Goal: Task Accomplishment & Management: Complete application form

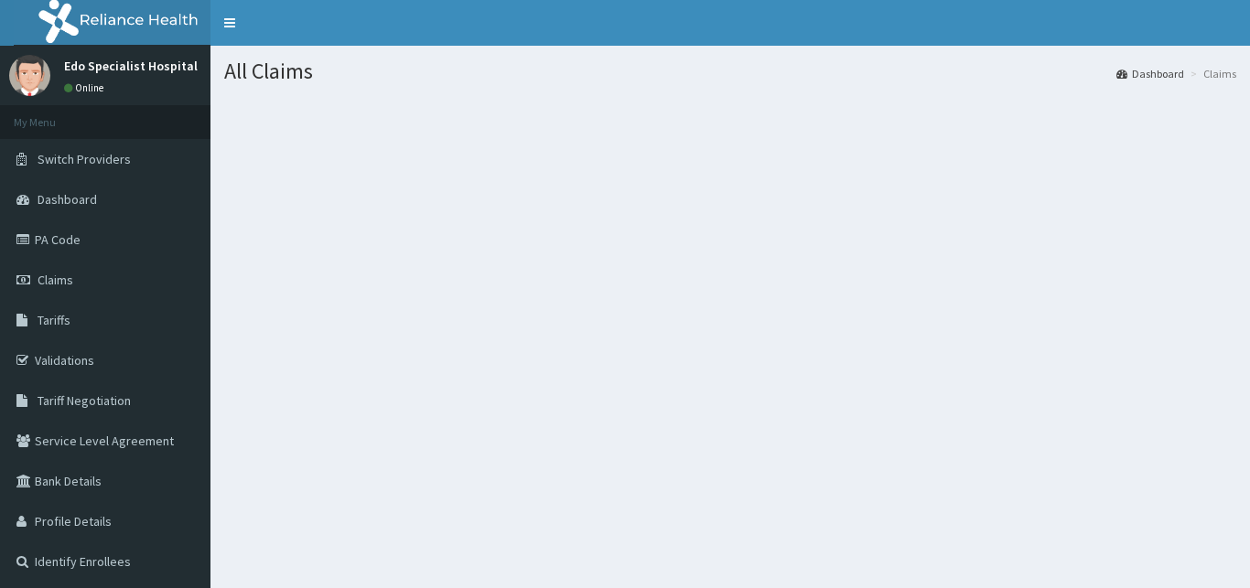
click at [641, 386] on div "All Claims Dashboard Claims" at bounding box center [729, 340] width 1039 height 588
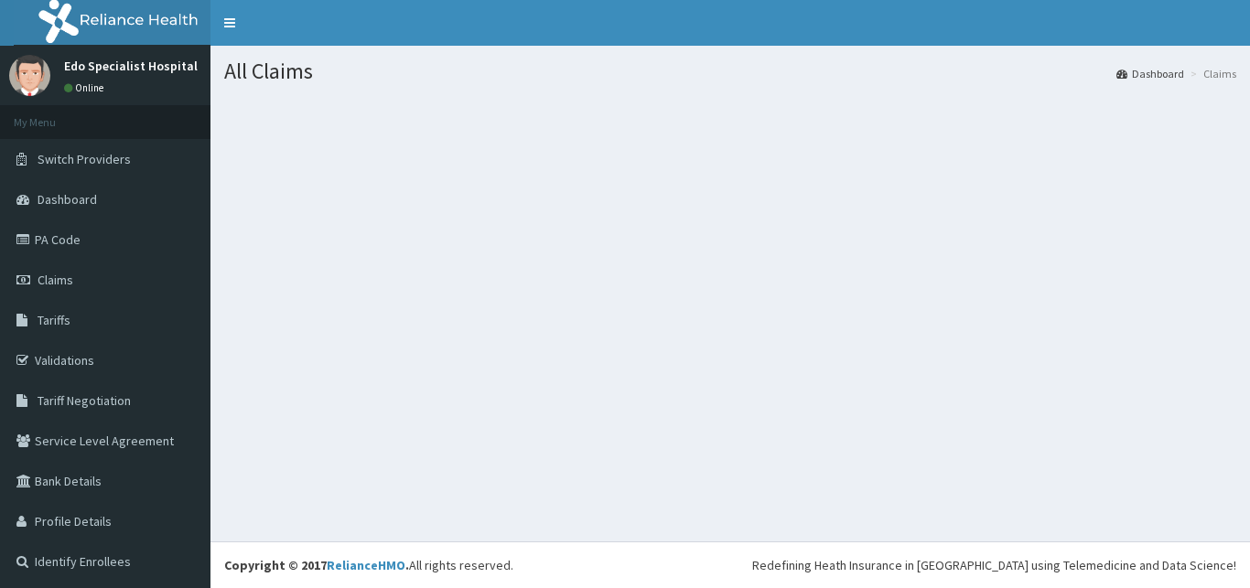
click at [741, 254] on section at bounding box center [729, 197] width 1039 height 229
click at [55, 275] on span "Claims" at bounding box center [56, 280] width 36 height 16
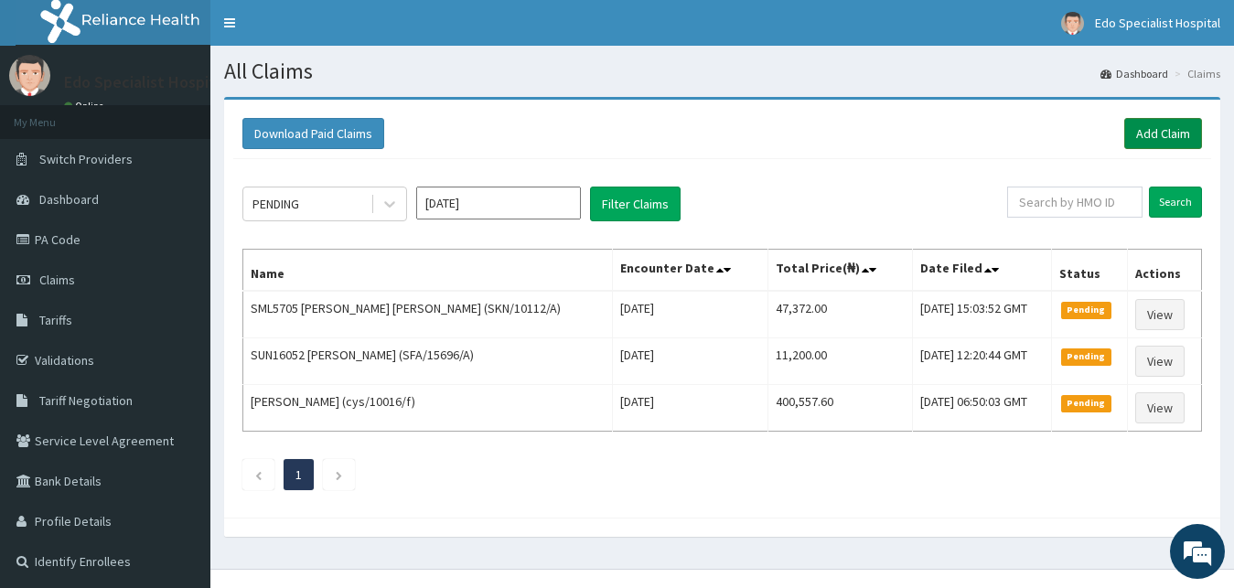
click at [1153, 144] on link "Add Claim" at bounding box center [1163, 133] width 78 height 31
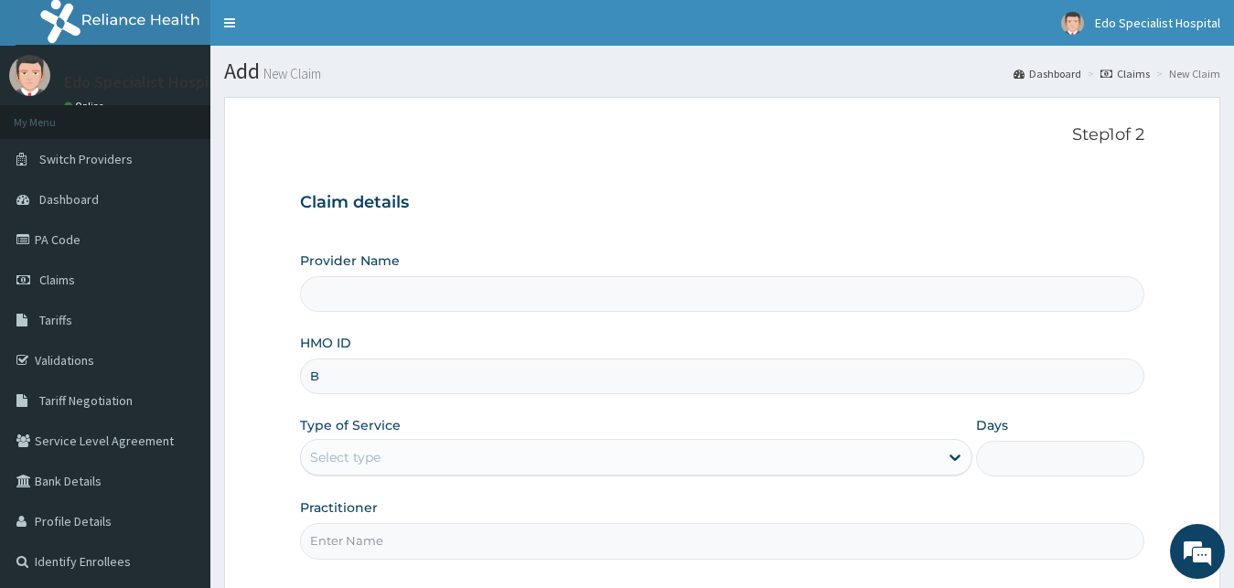
type input "BR"
type input "Edo specialist Hospital"
type input "brj/10006/a"
click at [368, 458] on div "Select type" at bounding box center [345, 457] width 70 height 18
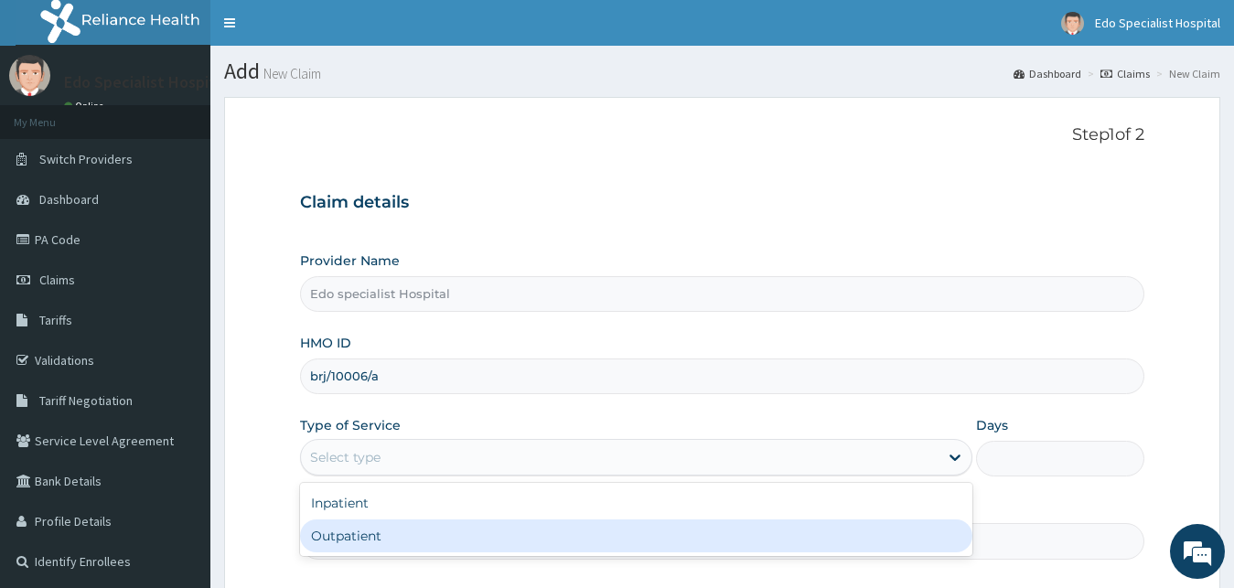
click at [370, 543] on div "Outpatient" at bounding box center [636, 536] width 673 height 33
type input "1"
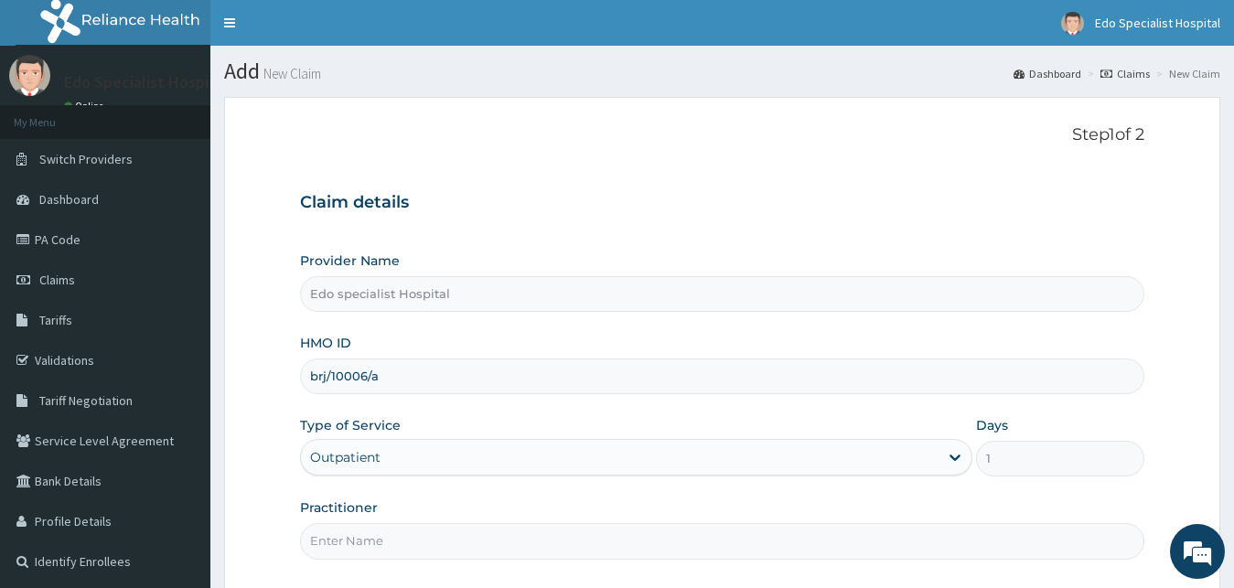
click at [364, 529] on input "Practitioner" at bounding box center [722, 541] width 845 height 36
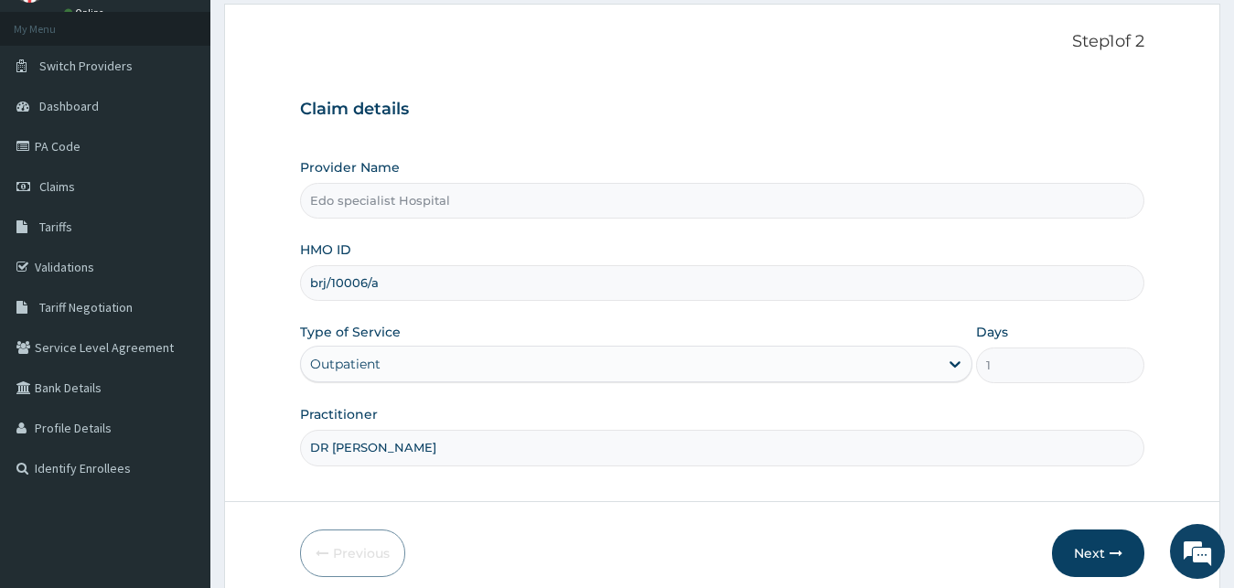
scroll to position [140, 0]
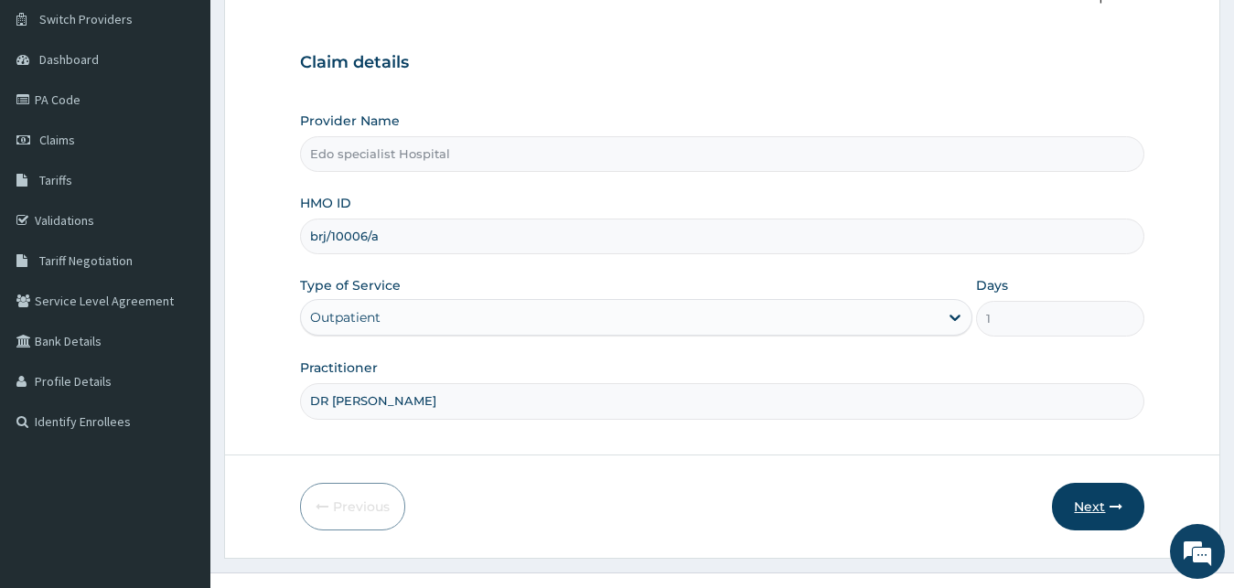
type input "DR OZEMOHKIA"
click at [1092, 510] on button "Next" at bounding box center [1098, 507] width 92 height 48
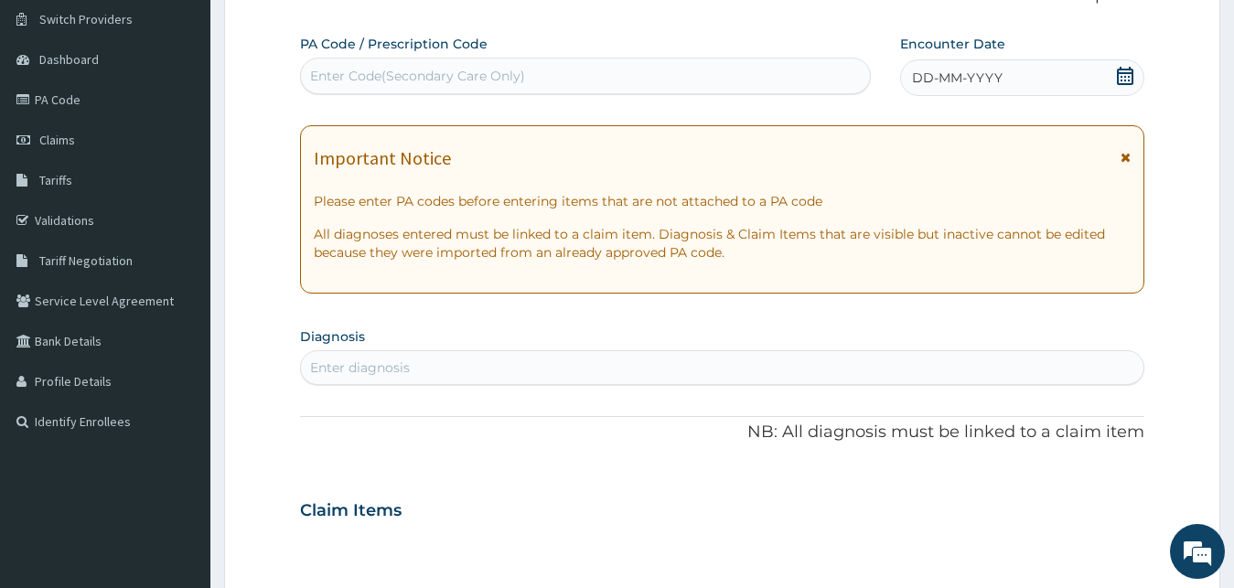
click at [360, 66] on div "Enter Code(Secondary Care Only)" at bounding box center [585, 75] width 569 height 29
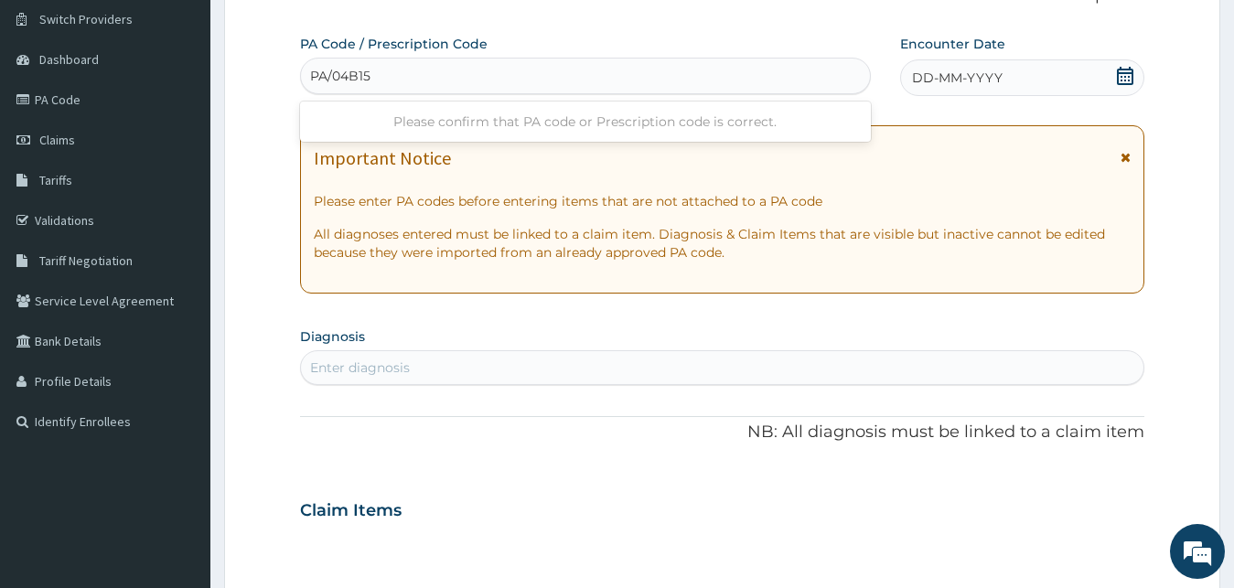
type input "PA/04B15C"
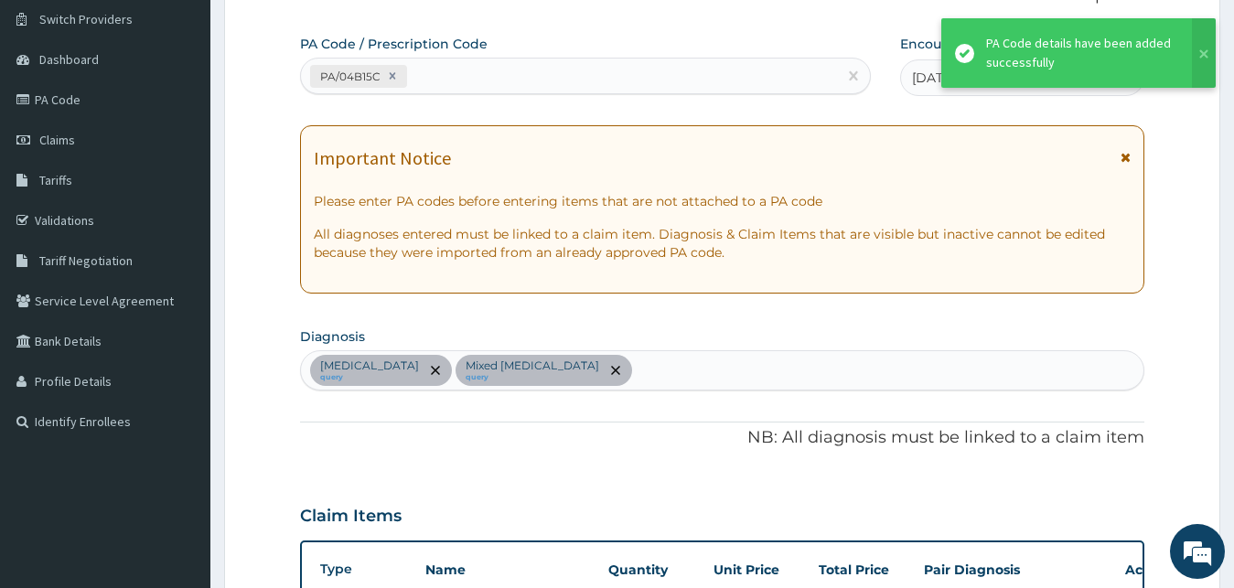
scroll to position [534, 0]
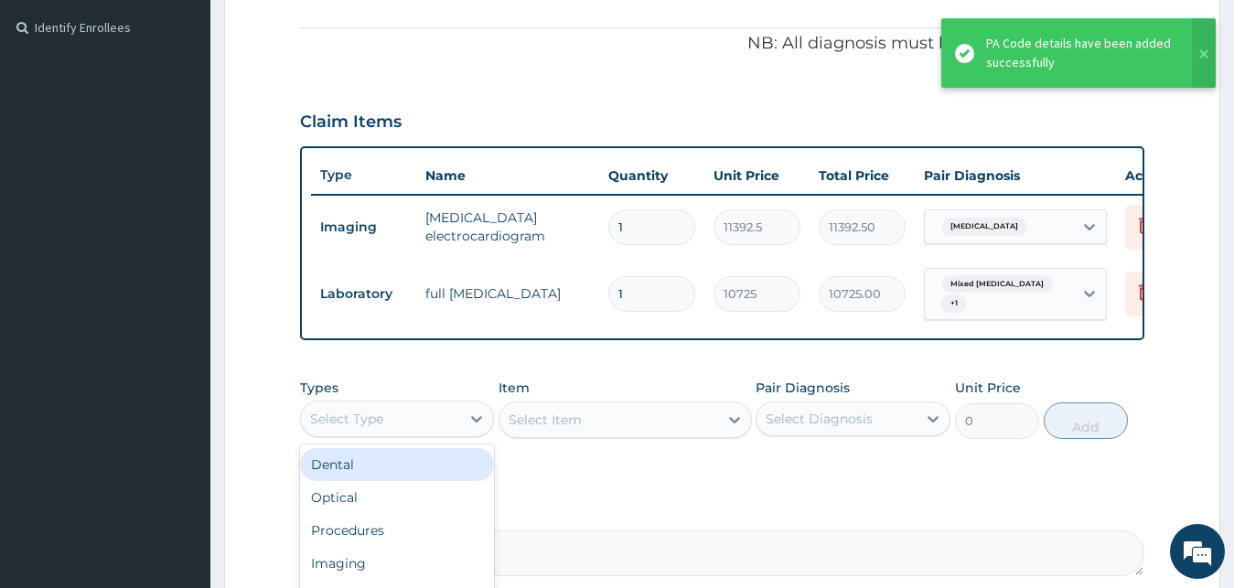
click at [362, 424] on div "Select Type" at bounding box center [381, 418] width 160 height 29
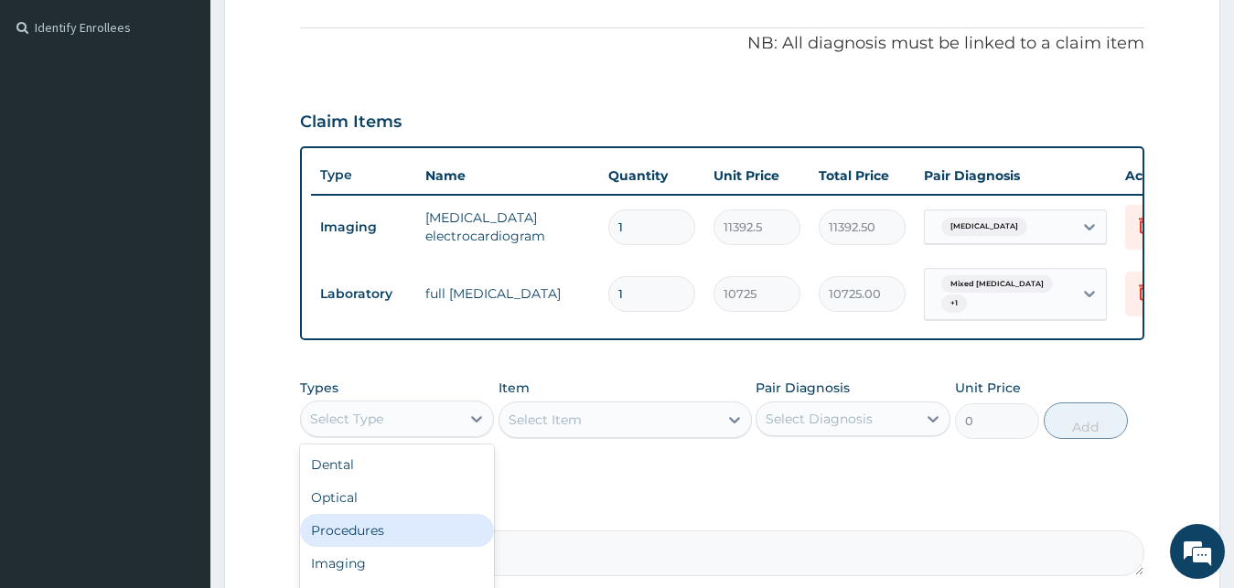
click at [334, 547] on div "Procedures" at bounding box center [397, 530] width 195 height 33
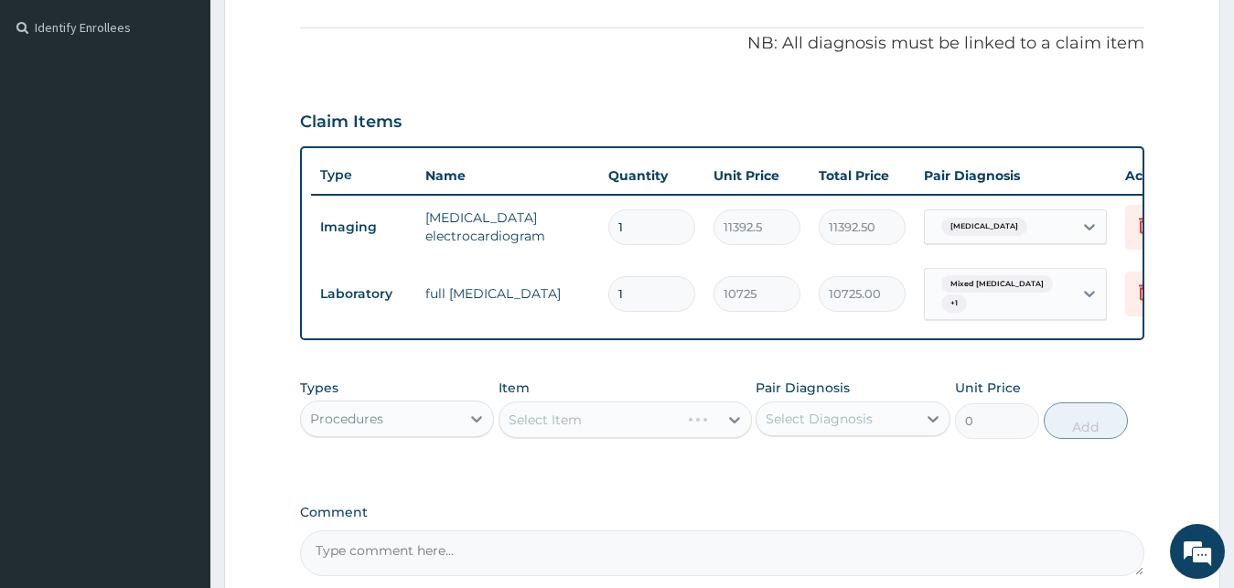
click at [574, 426] on div "Select Item" at bounding box center [625, 420] width 253 height 37
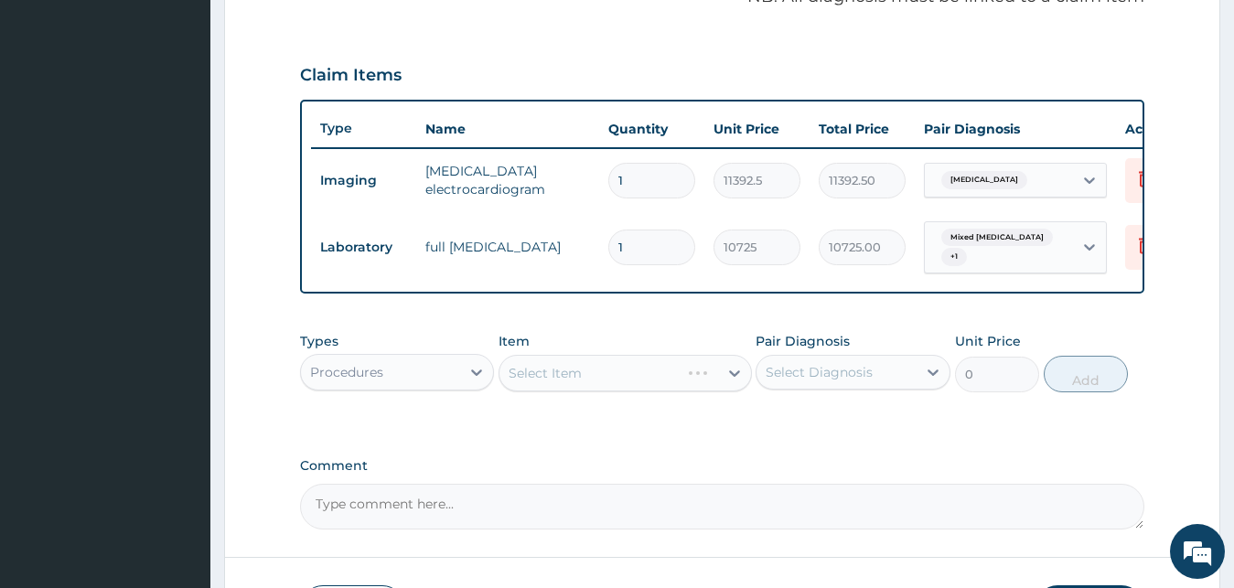
scroll to position [628, 0]
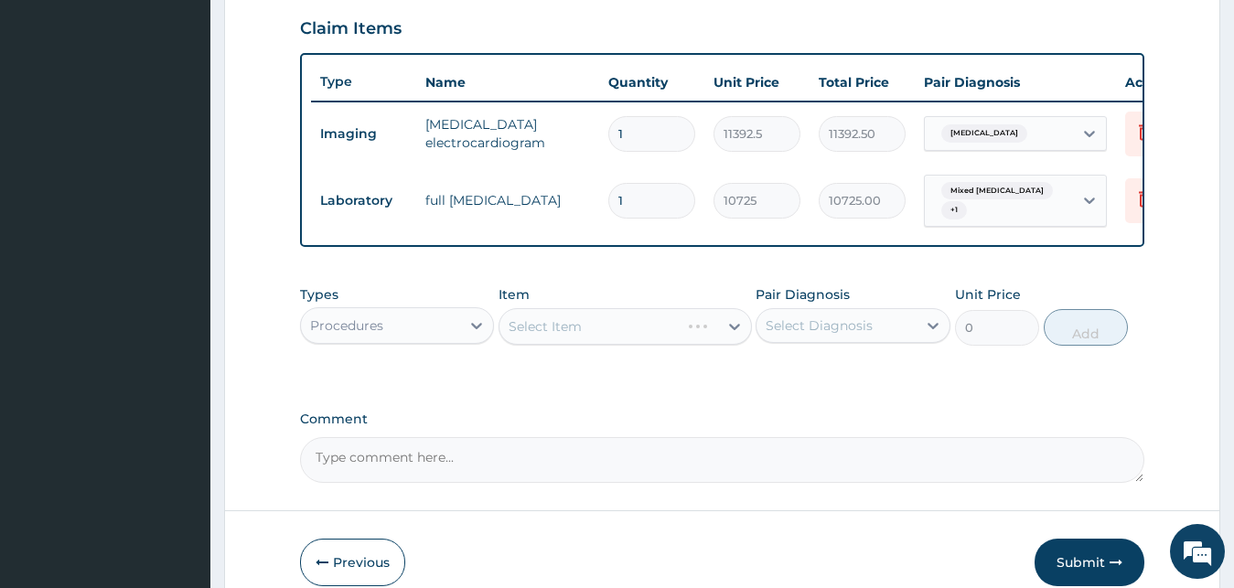
click at [546, 334] on div "Select Item" at bounding box center [625, 326] width 253 height 37
click at [644, 328] on div "Select Item" at bounding box center [625, 326] width 253 height 37
click at [602, 343] on div "Select Item" at bounding box center [625, 326] width 253 height 37
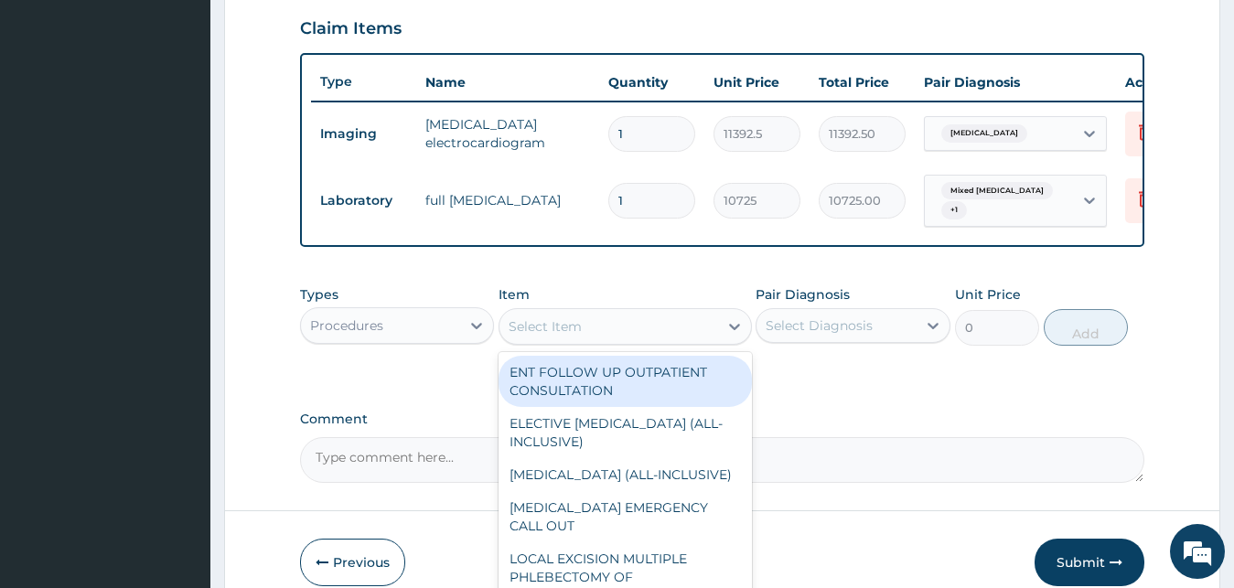
click at [583, 341] on div "Select Item" at bounding box center [608, 326] width 219 height 29
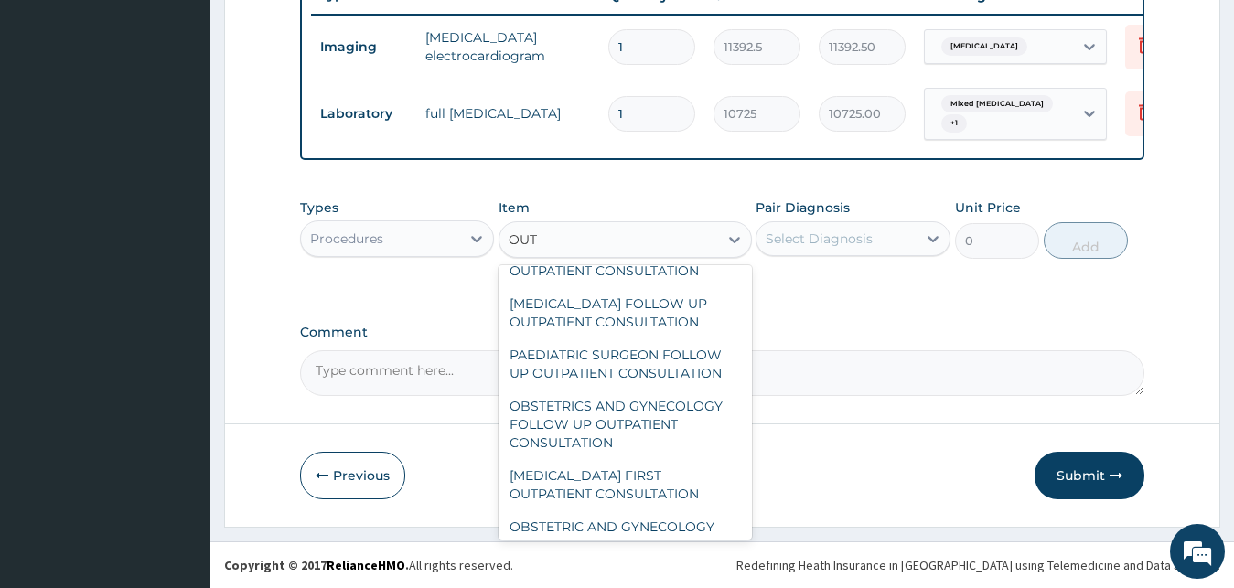
scroll to position [3525, 0]
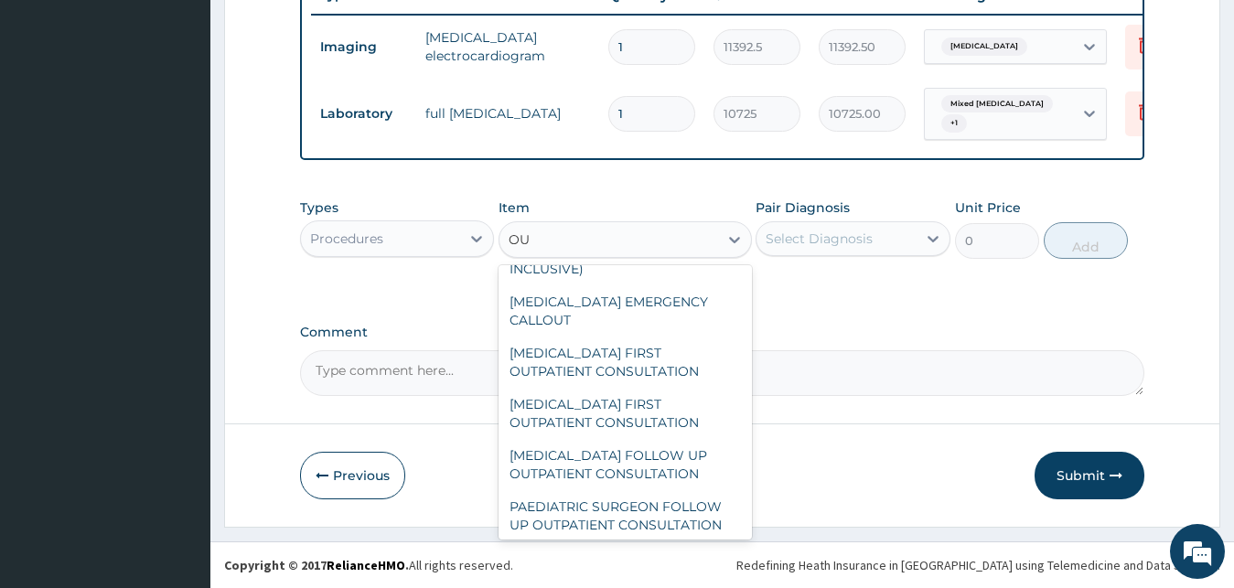
type input "O"
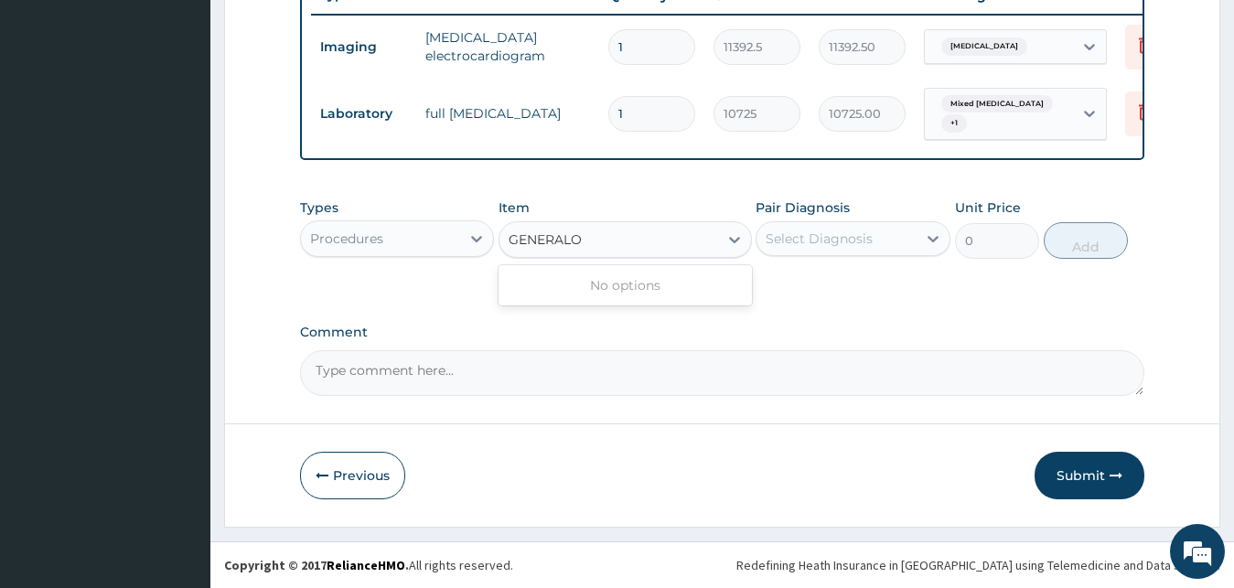
scroll to position [0, 0]
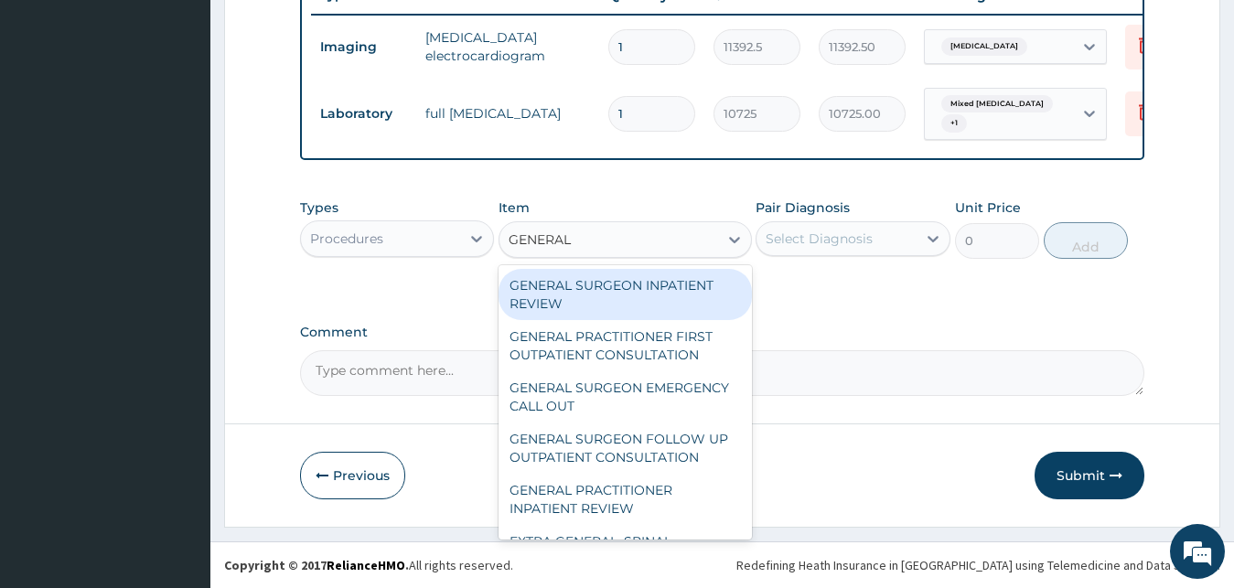
type input "GENERA"
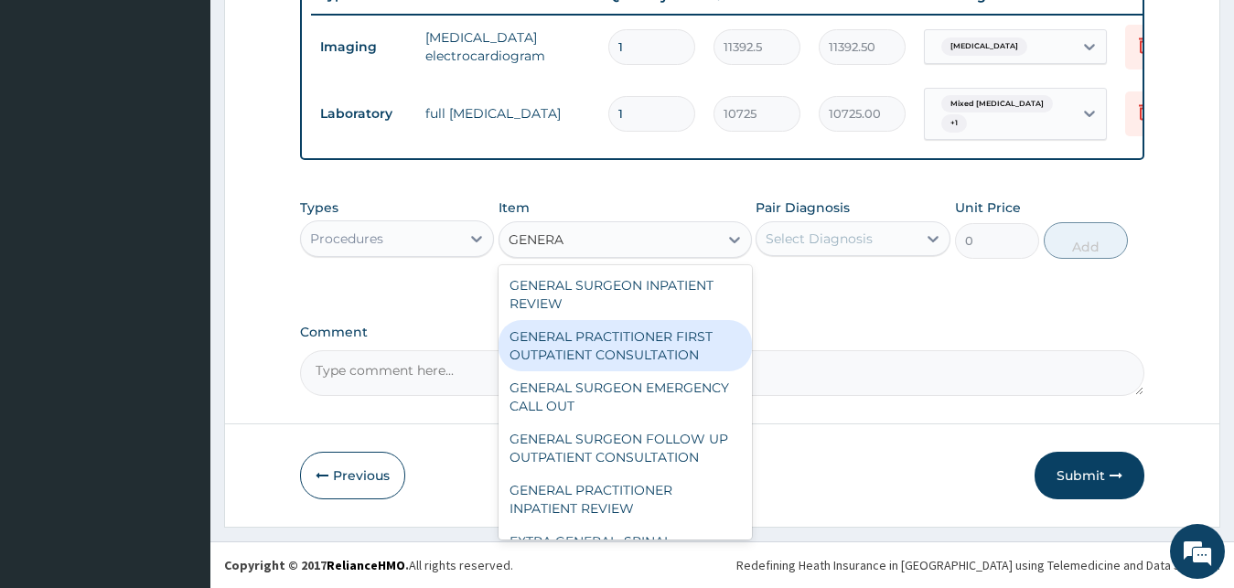
click at [646, 357] on div "GENERAL PRACTITIONER FIRST OUTPATIENT CONSULTATION" at bounding box center [625, 345] width 253 height 51
type input "4500"
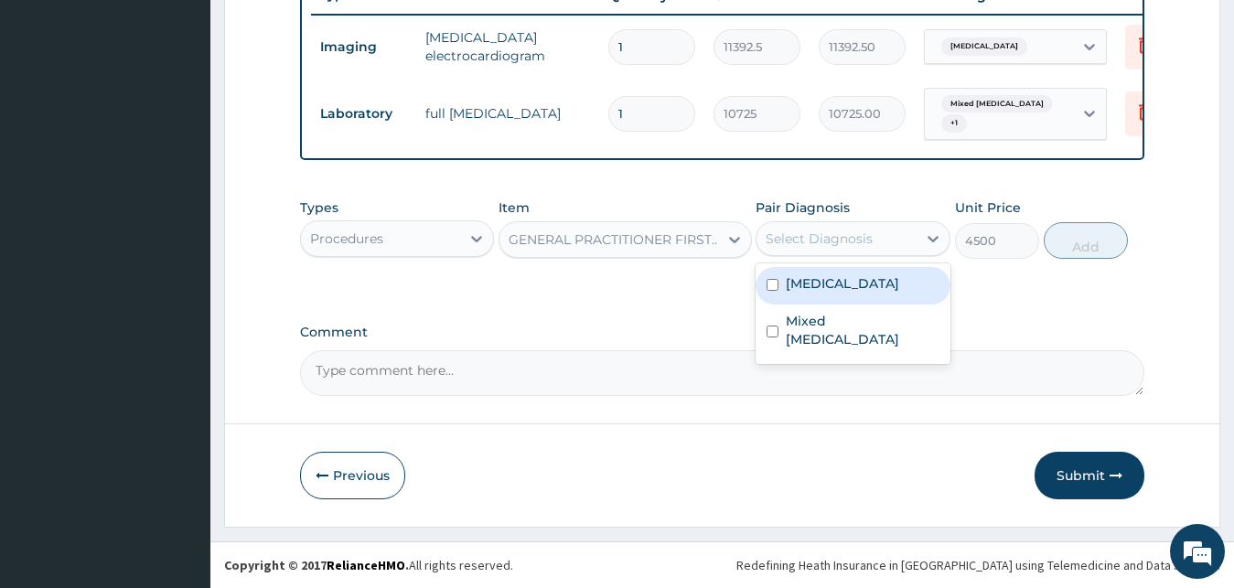
click at [832, 231] on div "Select Diagnosis" at bounding box center [819, 239] width 107 height 18
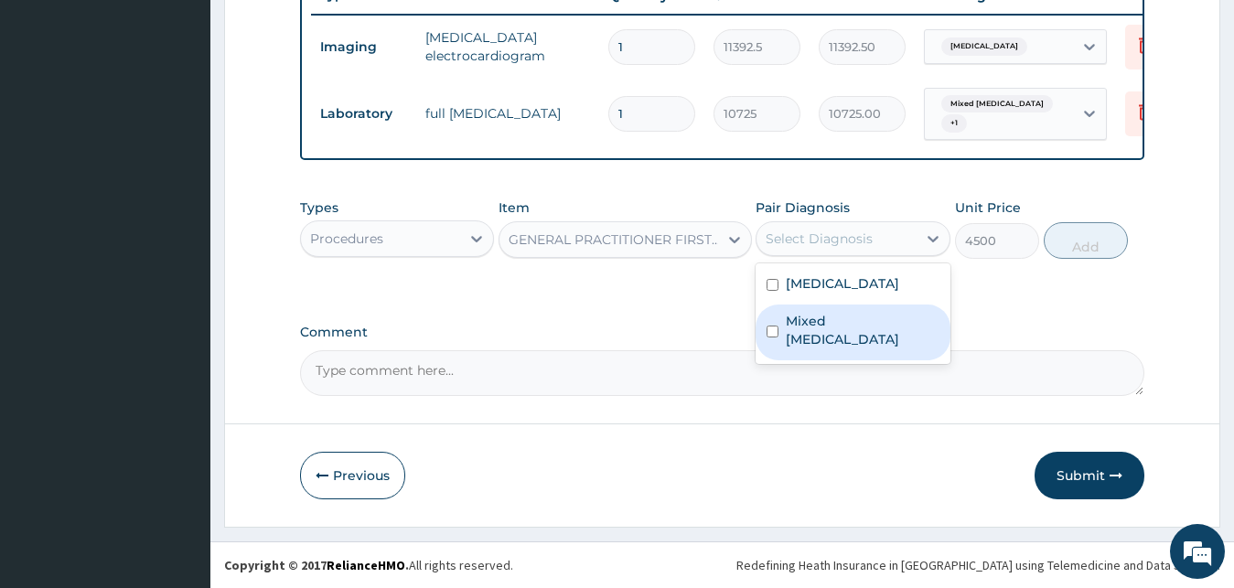
click at [821, 326] on label "Mixed hyperlipidaemia" at bounding box center [863, 330] width 154 height 37
checkbox input "true"
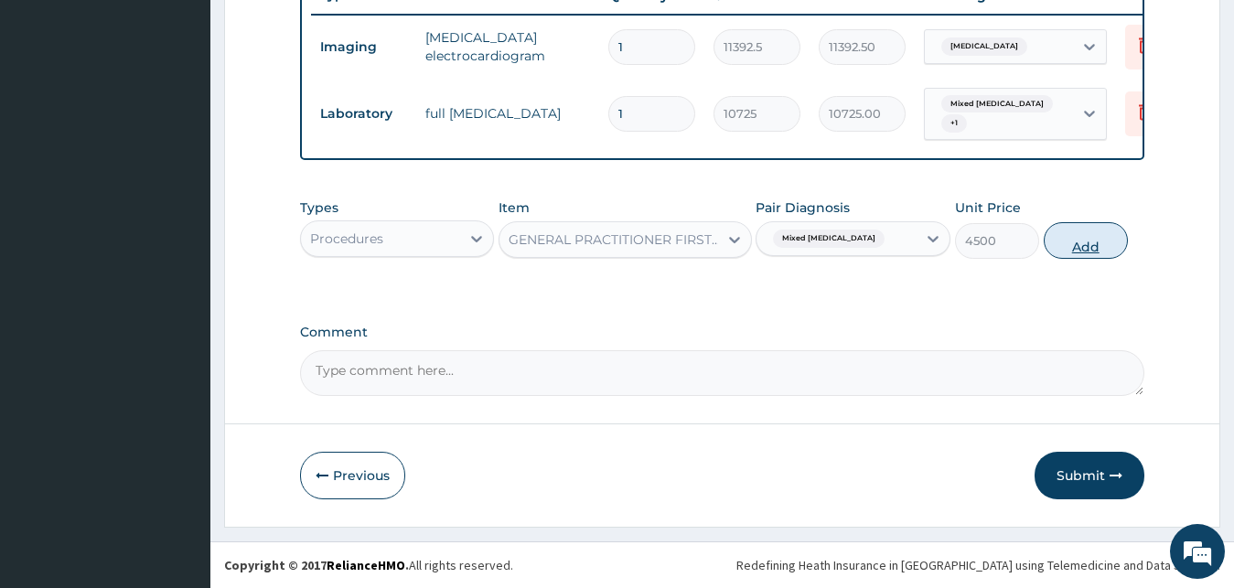
click at [1089, 247] on button "Add" at bounding box center [1086, 240] width 84 height 37
type input "0"
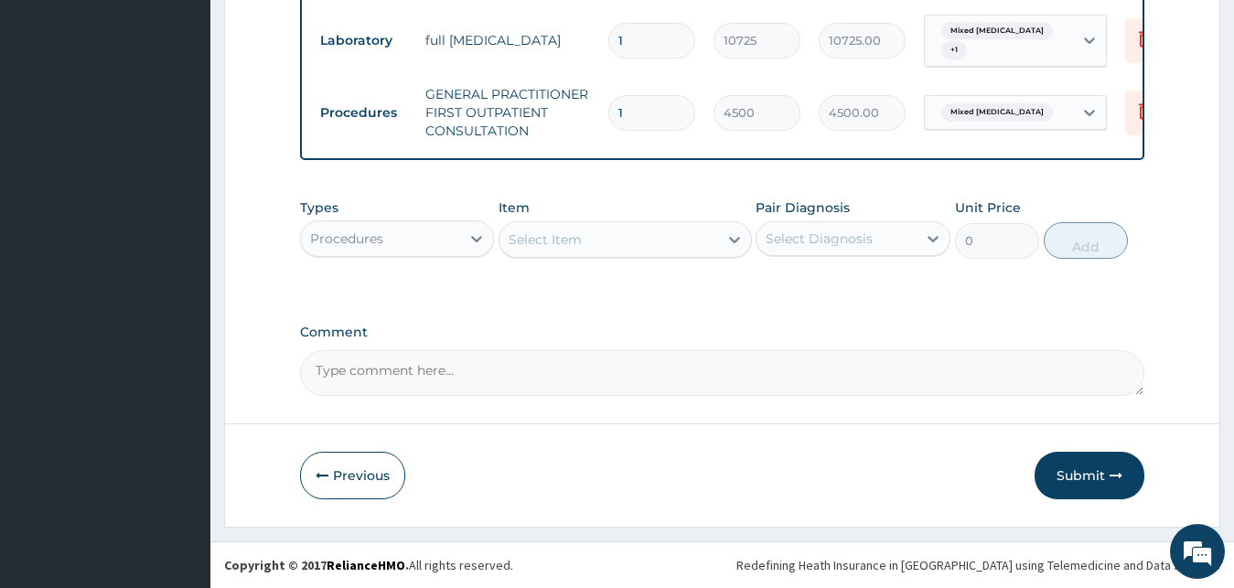
scroll to position [803, 0]
click at [1066, 472] on button "Submit" at bounding box center [1090, 476] width 110 height 48
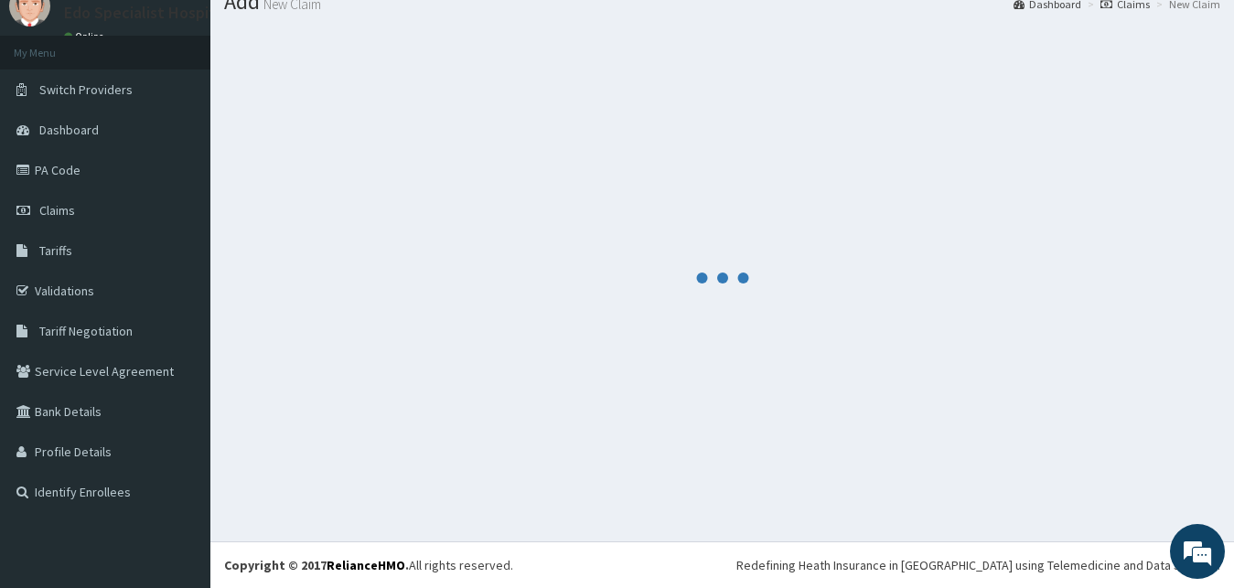
scroll to position [70, 0]
